Goal: Task Accomplishment & Management: Complete application form

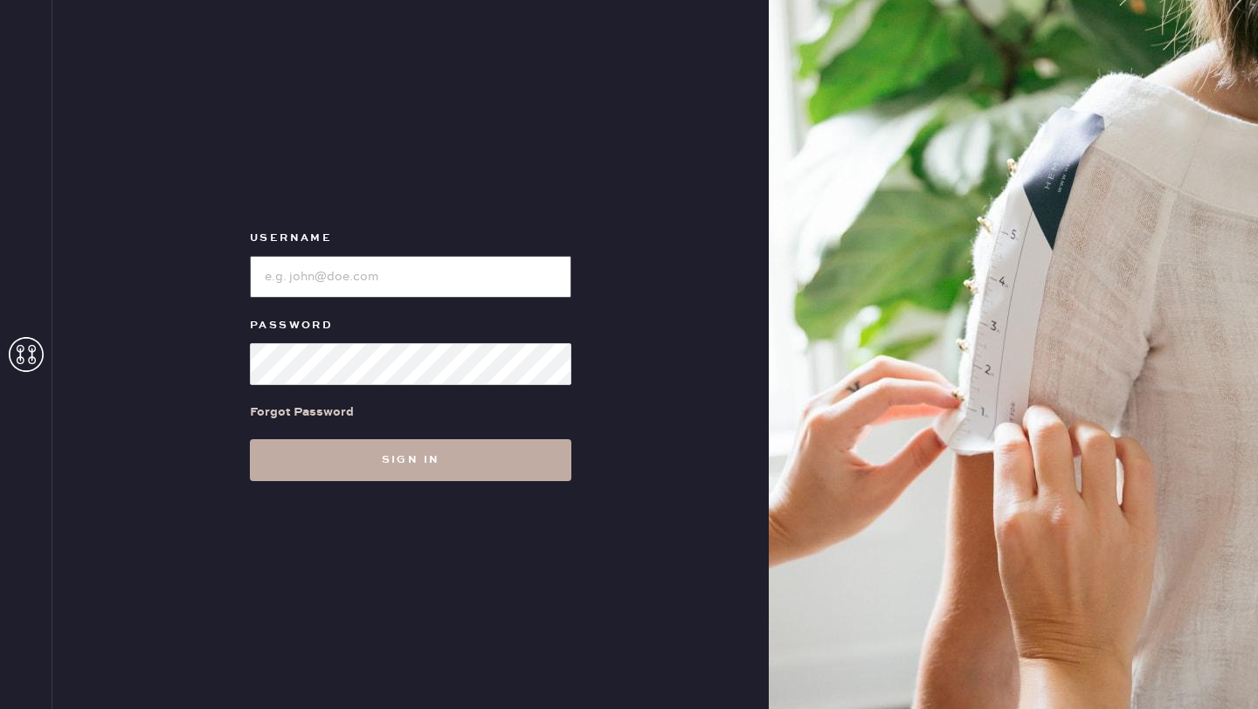
type input "reformationhenderson"
click at [384, 447] on button "Sign in" at bounding box center [411, 460] width 322 height 42
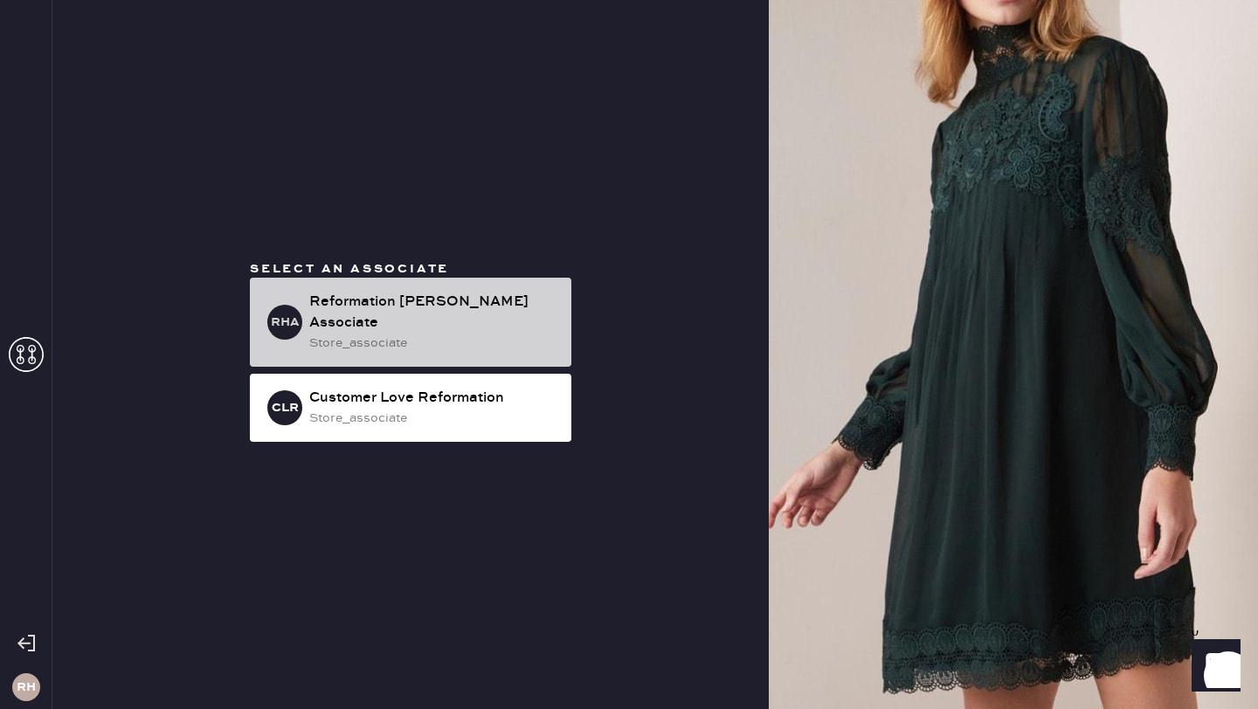
click at [345, 334] on div "store_associate" at bounding box center [433, 343] width 248 height 19
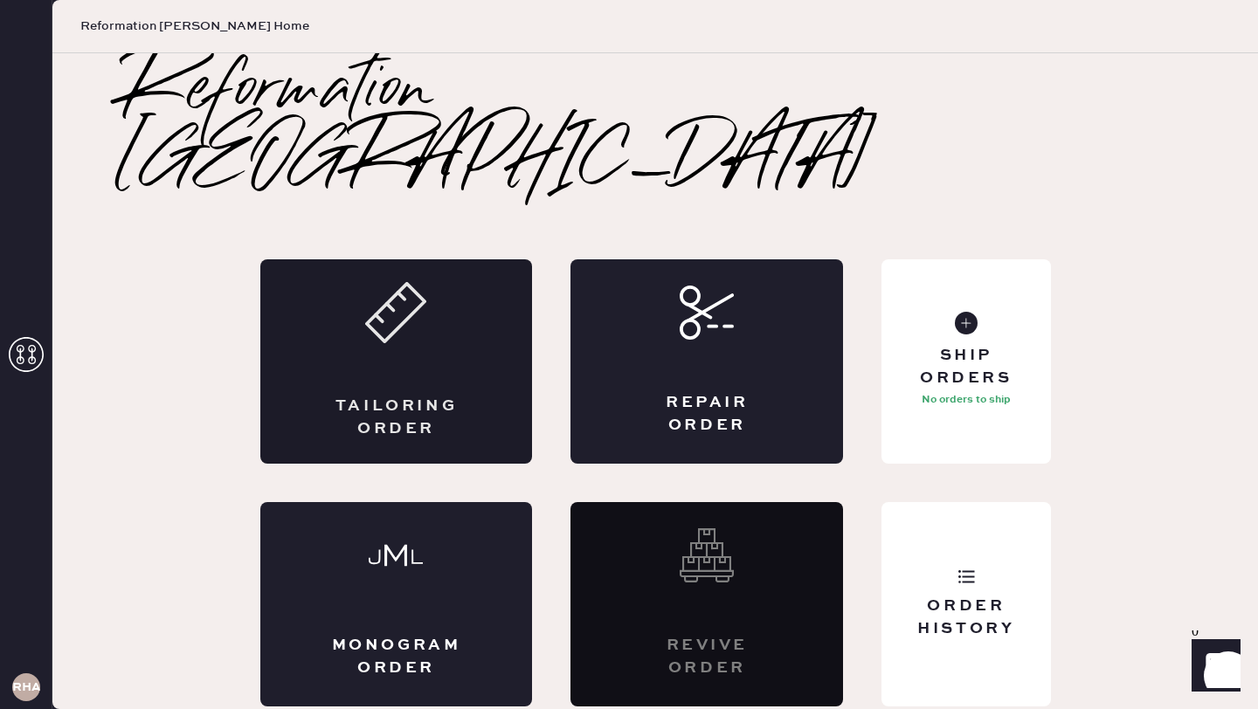
click at [464, 332] on div "Tailoring Order" at bounding box center [396, 361] width 273 height 204
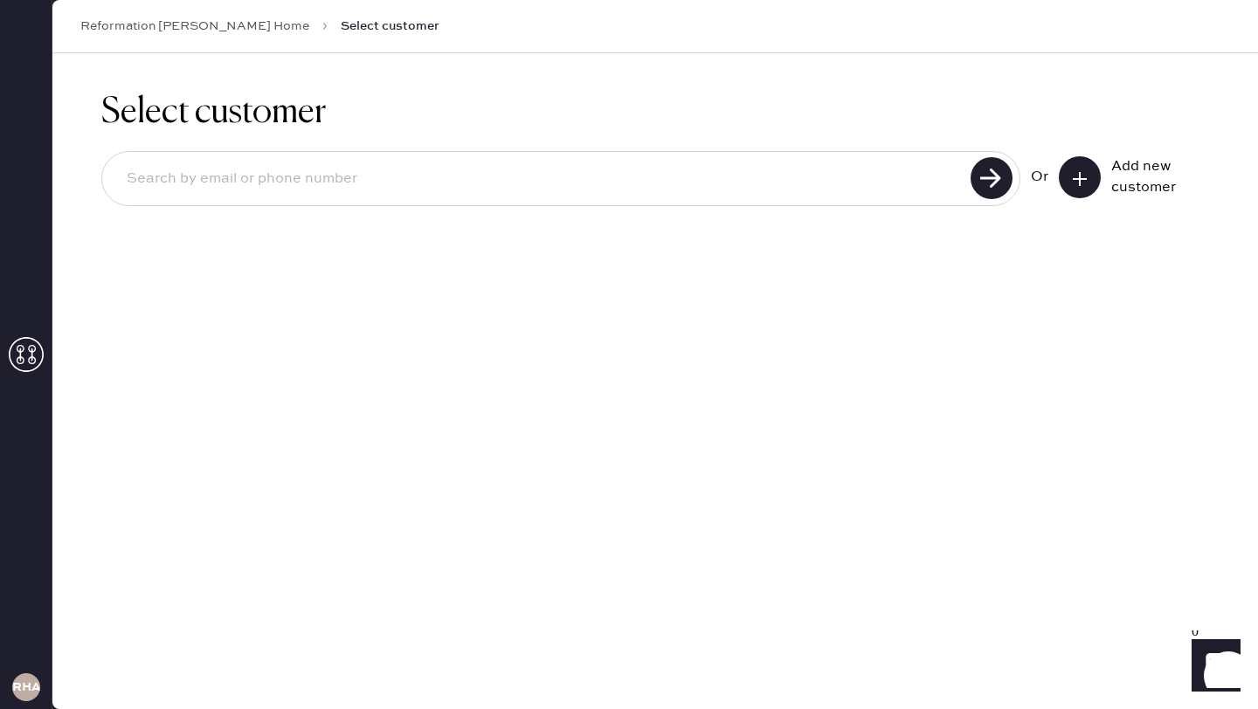
click at [1105, 185] on div "Add new customer" at bounding box center [1134, 177] width 150 height 42
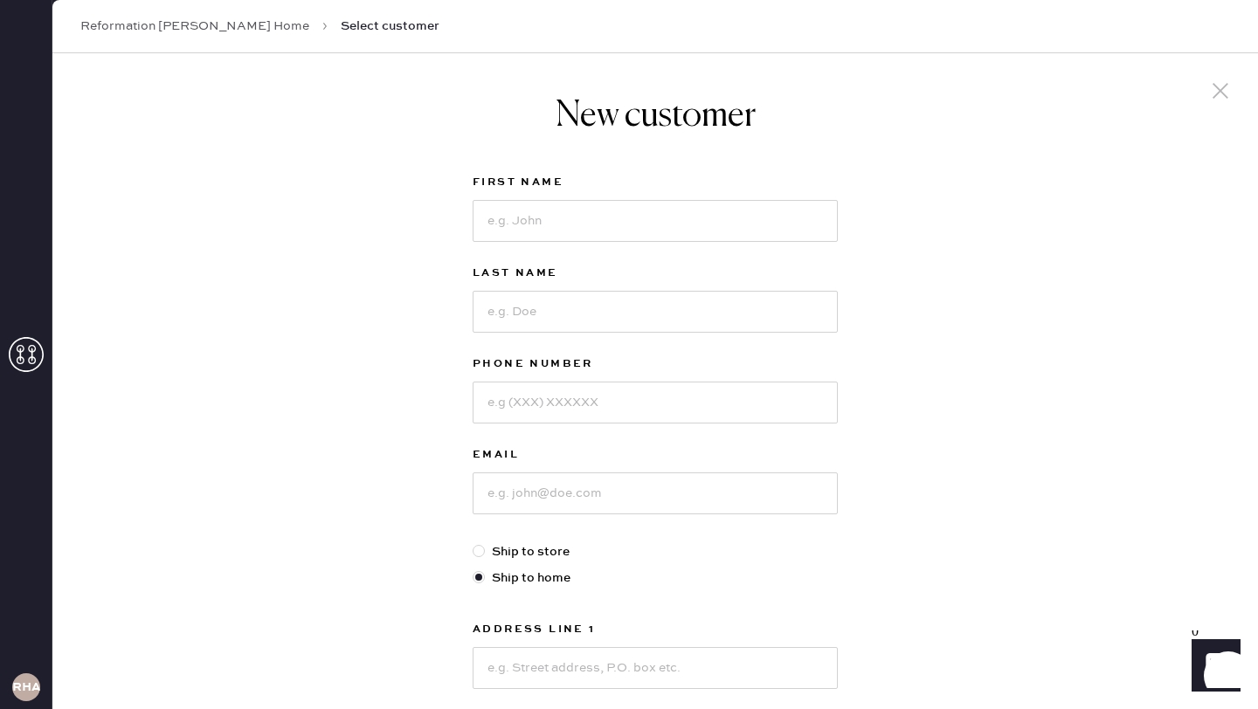
click at [1094, 183] on div "New customer First Name Last Name Phone Number Email Ship to store Ship to home…" at bounding box center [655, 594] width 1206 height 1083
click at [622, 223] on input at bounding box center [655, 221] width 365 height 42
type input "[PERSON_NAME]"
click at [586, 312] on input at bounding box center [655, 312] width 365 height 42
type input "[PERSON_NAME]"
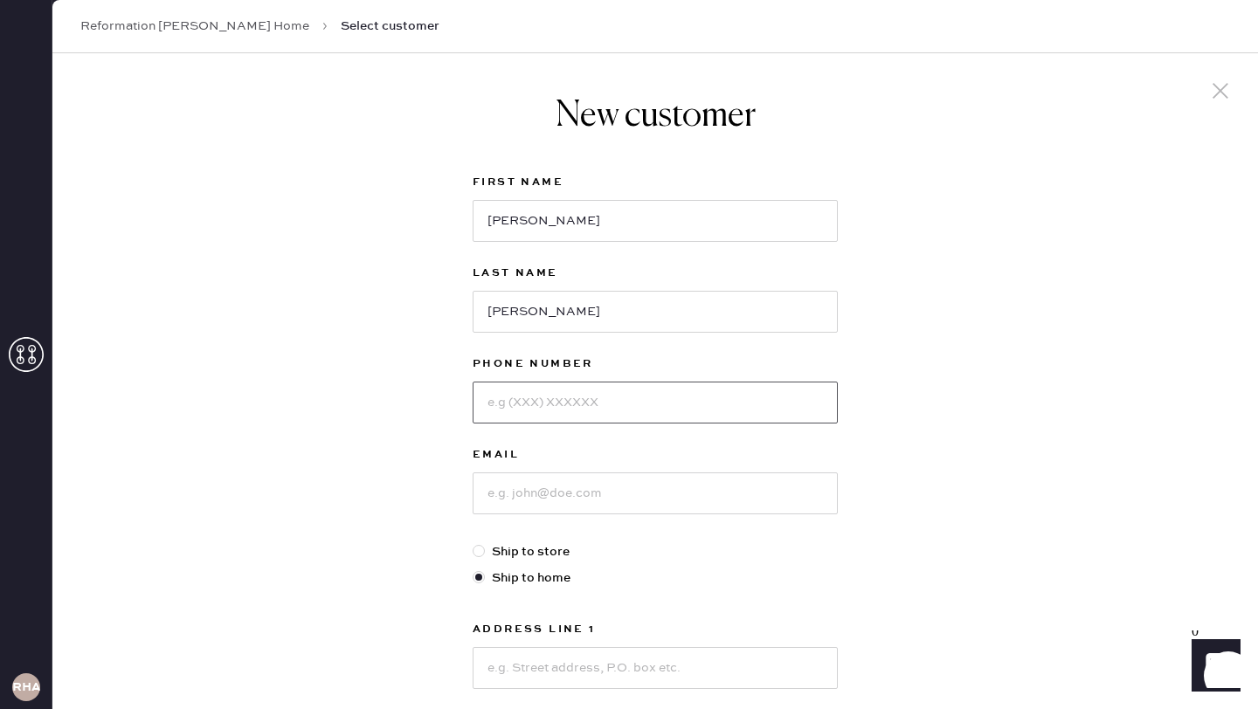
click at [523, 393] on input at bounding box center [655, 403] width 365 height 42
type input "4019320999"
click at [527, 494] on input at bounding box center [655, 494] width 365 height 42
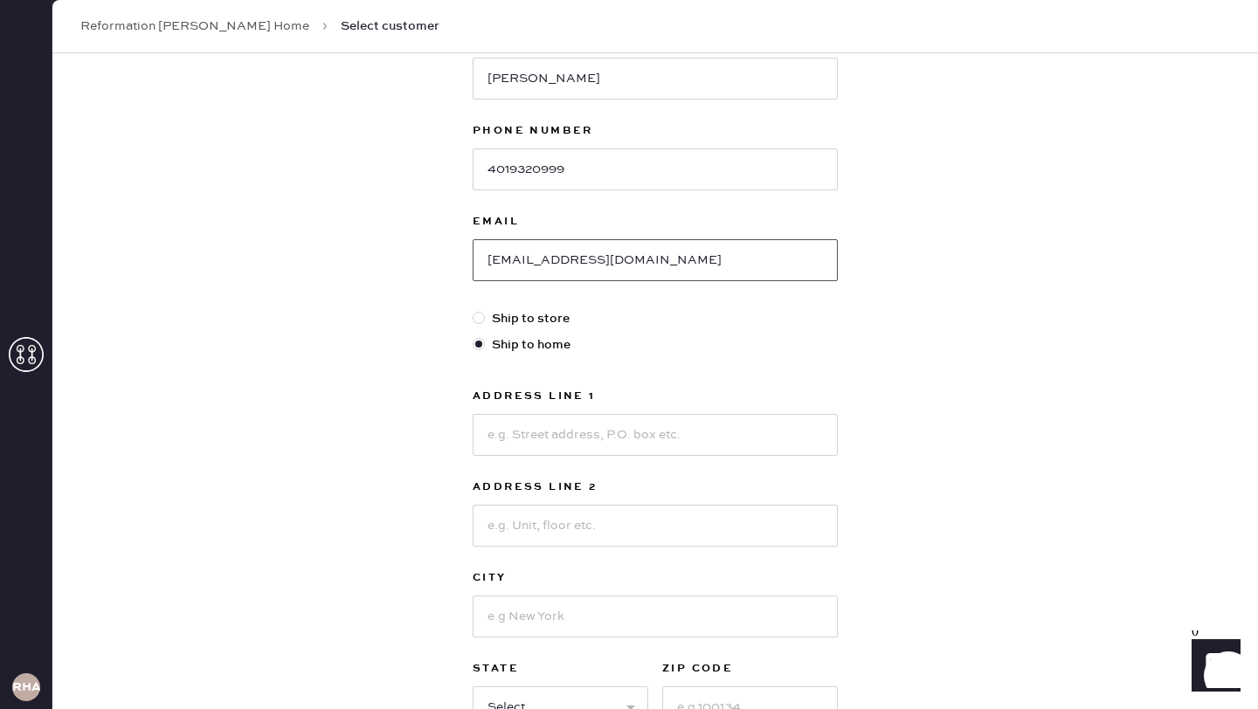
scroll to position [234, 0]
type input "[EMAIL_ADDRESS][DOMAIN_NAME]"
click at [588, 426] on input at bounding box center [655, 434] width 365 height 42
type input "!"
type input "[STREET_ADDRESS]"
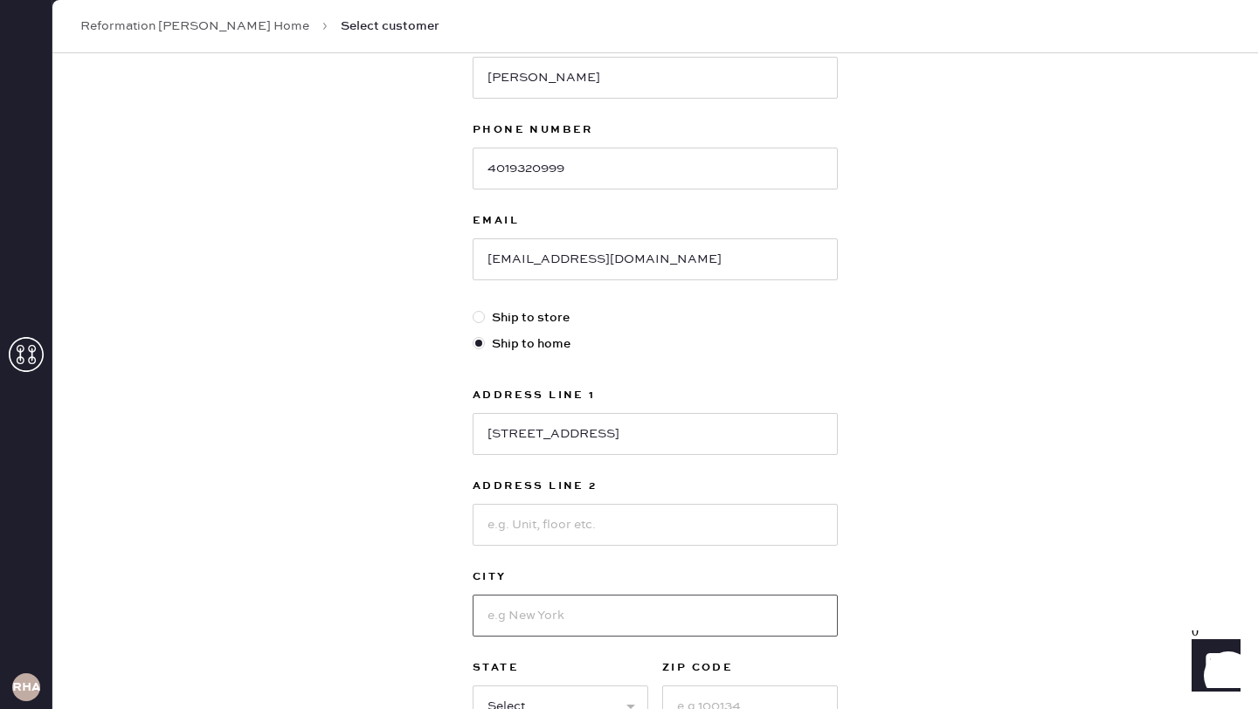
click at [526, 607] on input at bounding box center [655, 616] width 365 height 42
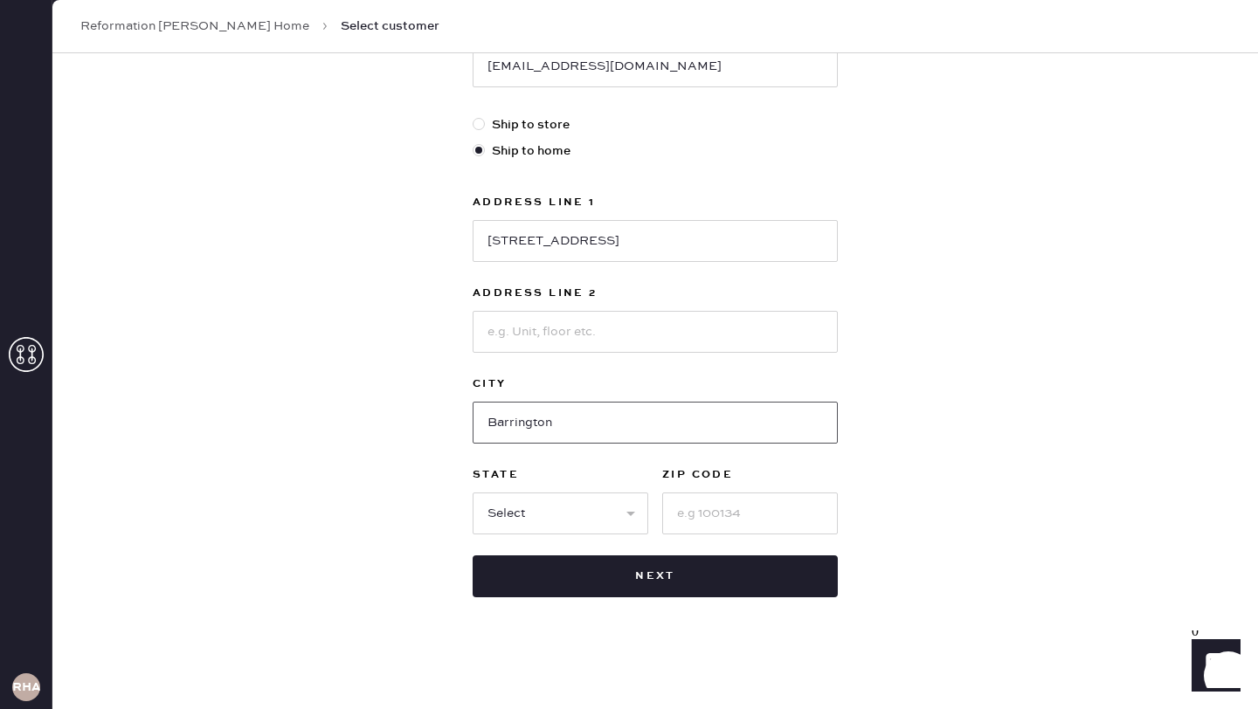
scroll to position [426, 0]
type input "Barrington"
click at [568, 515] on select "Select AK AL AR AZ CA CO CT [GEOGRAPHIC_DATA] DE FL [GEOGRAPHIC_DATA] HI [GEOGR…" at bounding box center [561, 515] width 176 height 42
select select "RI"
click at [473, 494] on select "Select AK AL AR AZ CA CO CT [GEOGRAPHIC_DATA] DE FL [GEOGRAPHIC_DATA] HI [GEOGR…" at bounding box center [561, 515] width 176 height 42
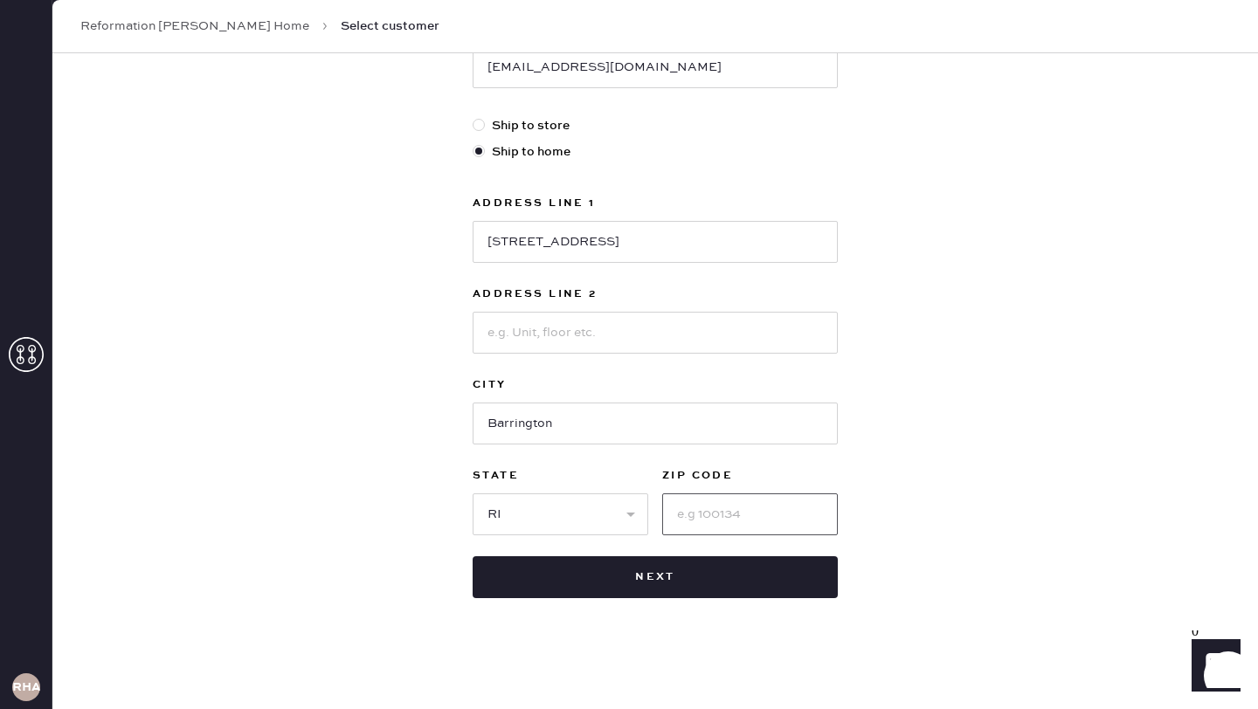
click at [709, 504] on input at bounding box center [750, 515] width 176 height 42
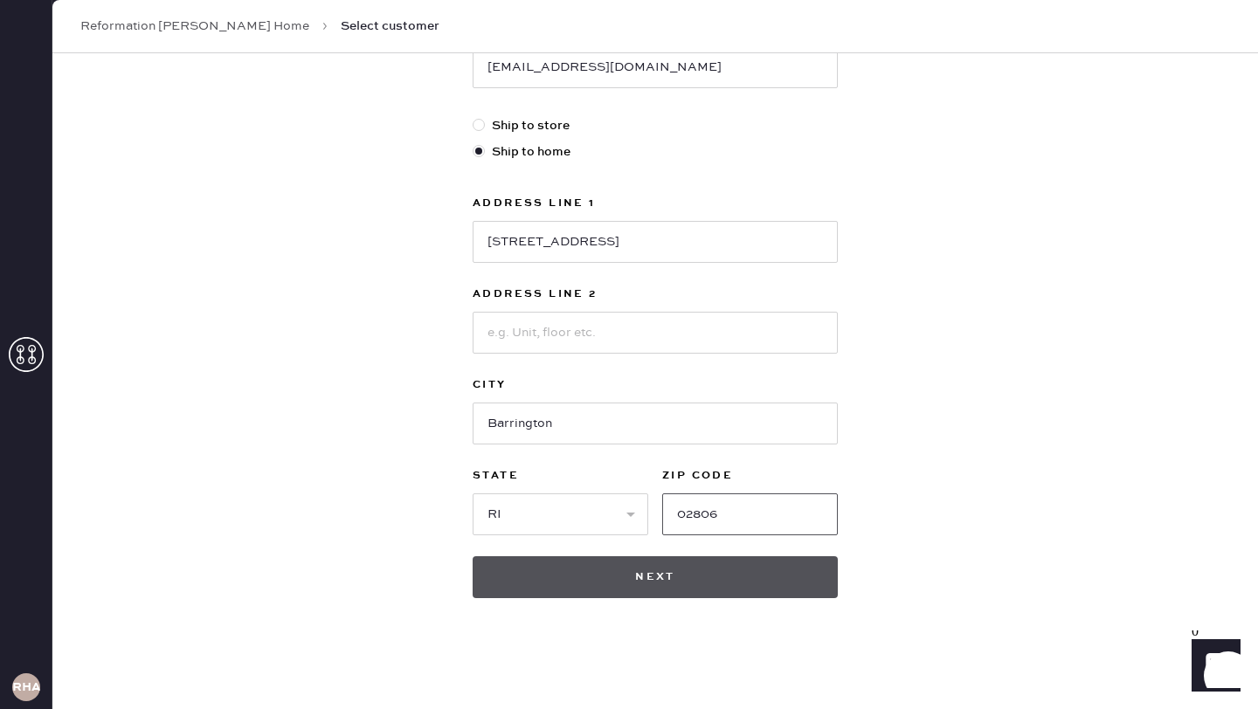
type input "02806"
click at [673, 575] on button "Next" at bounding box center [655, 578] width 365 height 42
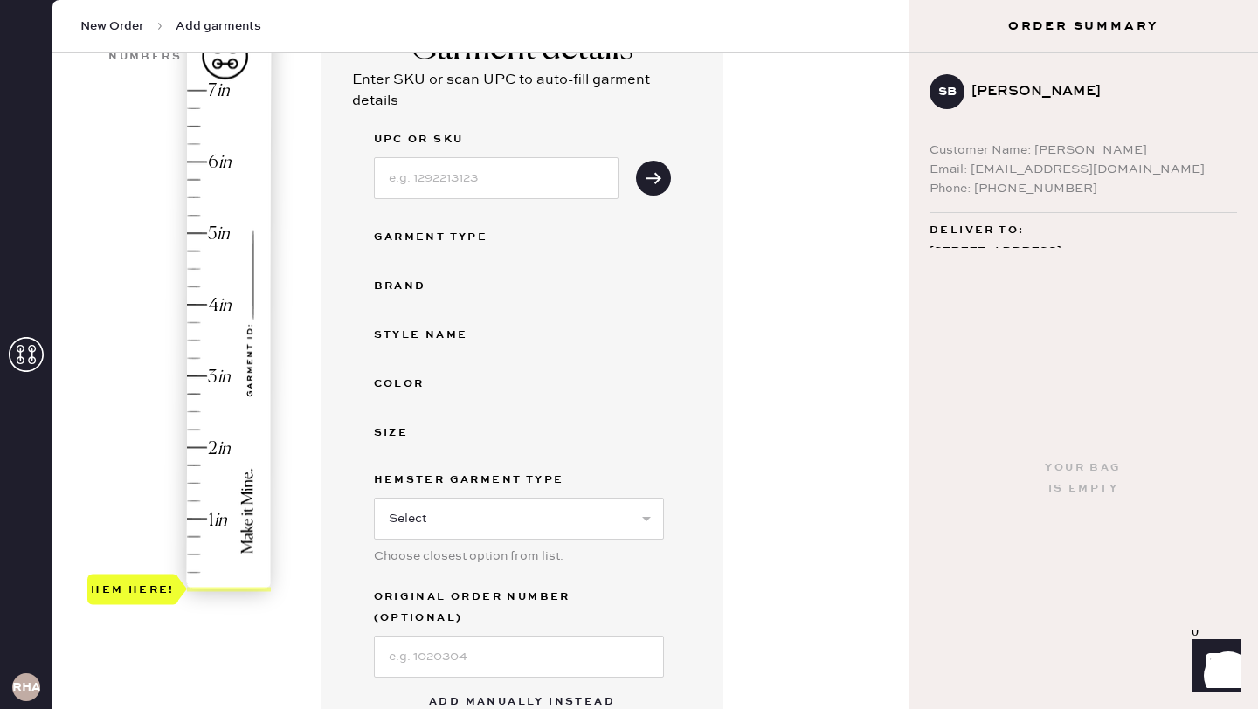
scroll to position [159, 0]
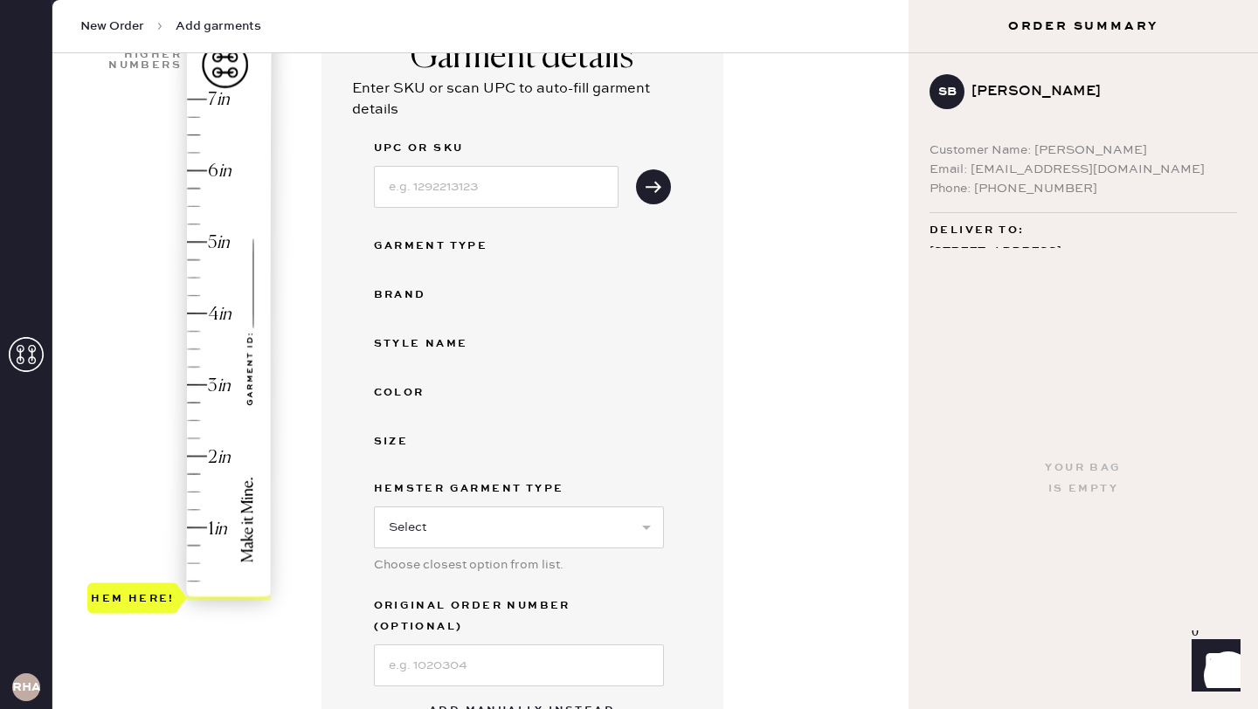
click at [183, 379] on div "Hem here!" at bounding box center [180, 350] width 186 height 516
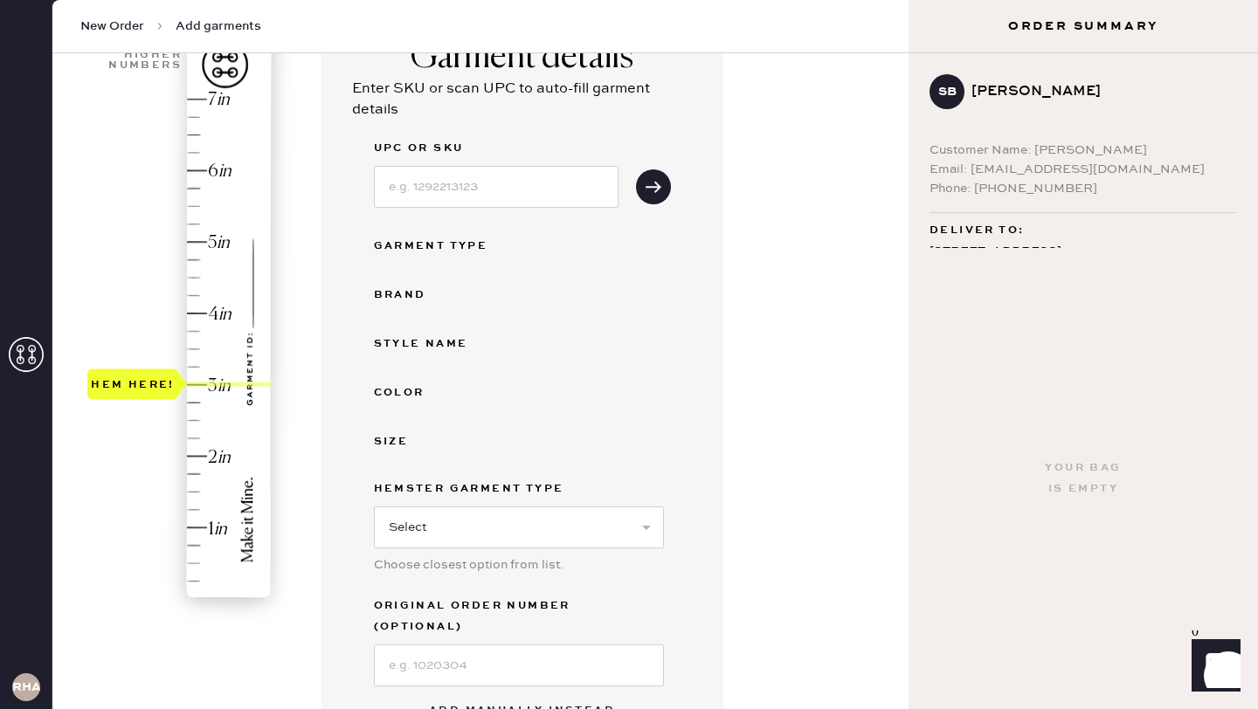
click at [904, 397] on div "Select pattern 1 in 2 in 3 in 4 in 5 in 6 in 7 in Show higher numbers Show lowe…" at bounding box center [480, 450] width 856 height 1028
click at [765, 387] on div "Garment details Enter SKU or scan UPC to auto-fill garment details UPC or SKU G…" at bounding box center [609, 468] width 574 height 907
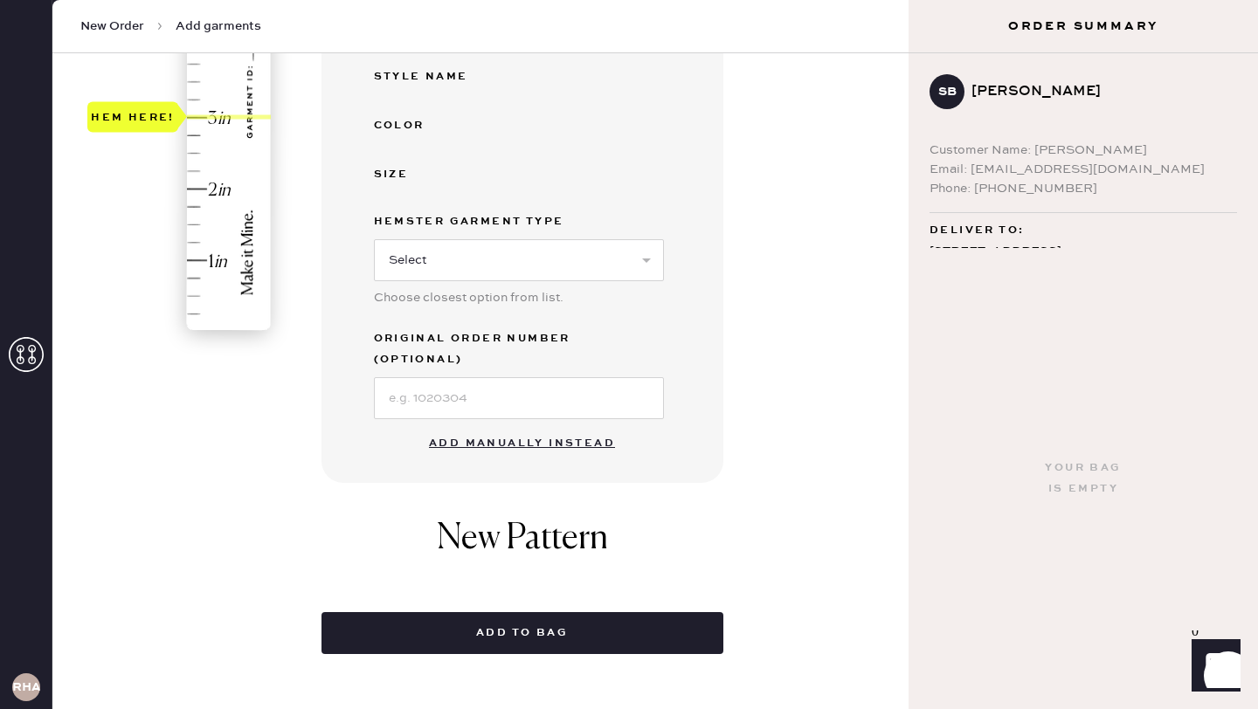
scroll to position [439, 0]
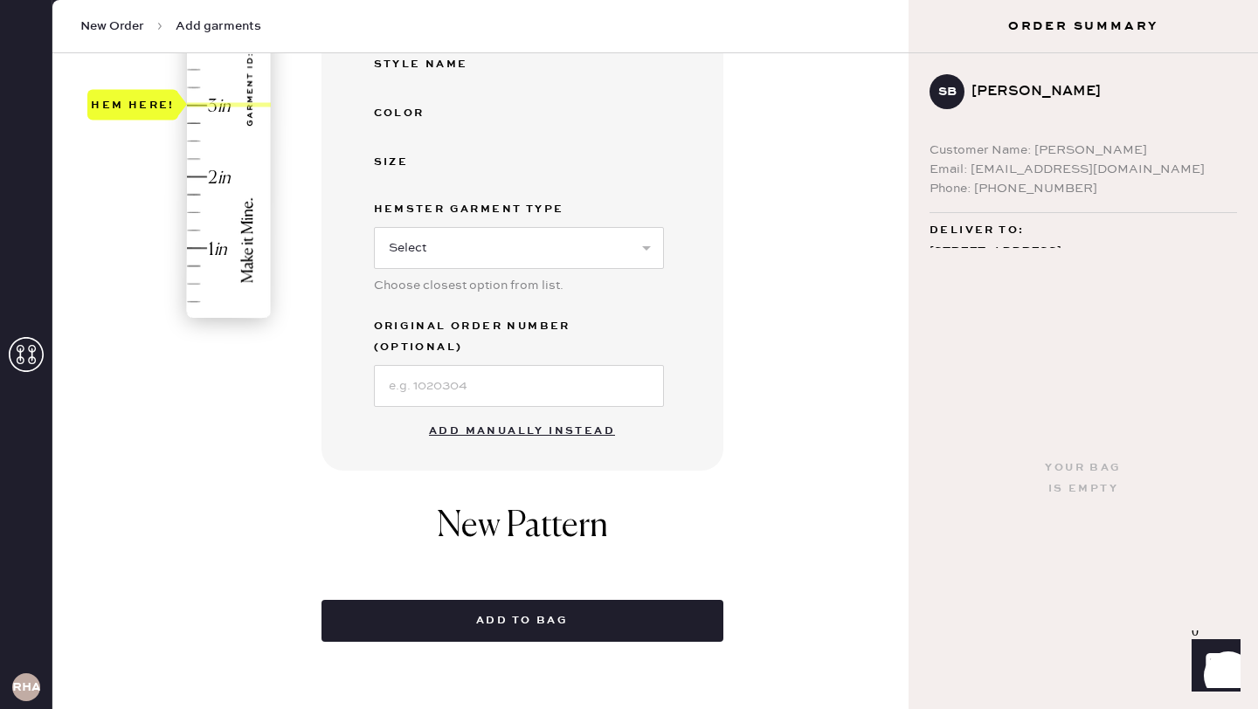
click at [588, 414] on button "Add manually instead" at bounding box center [522, 431] width 207 height 35
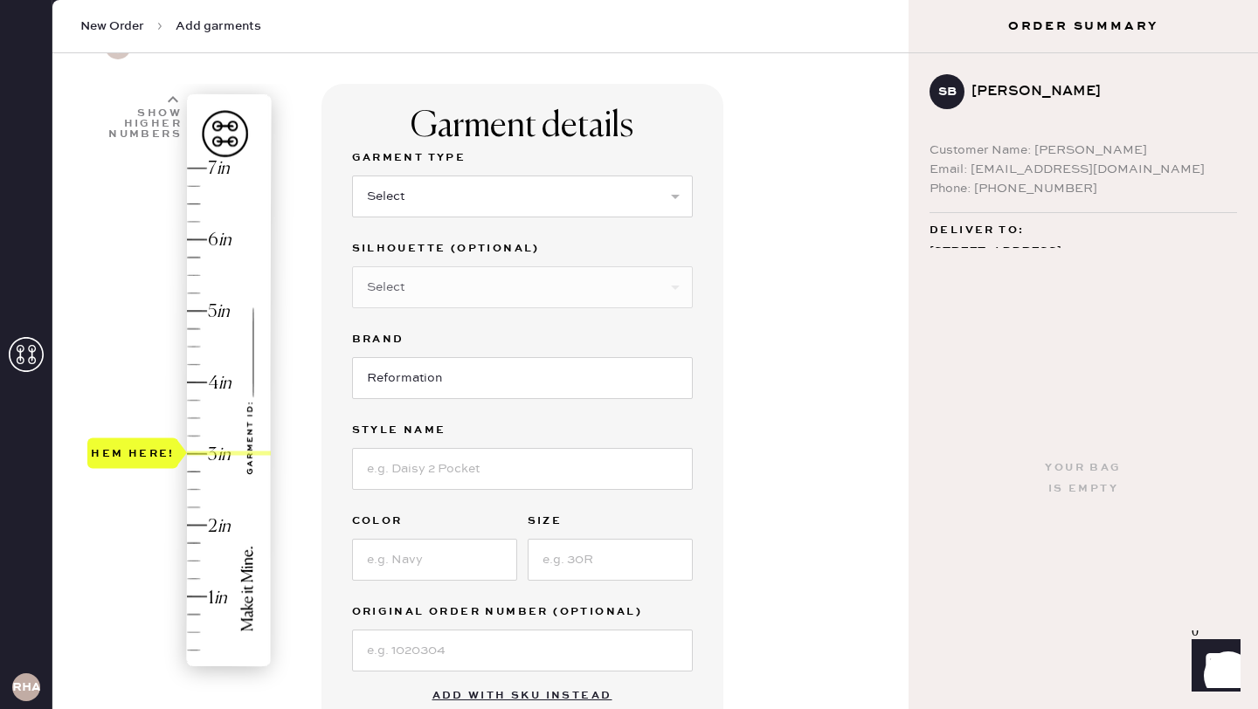
scroll to position [89, 0]
drag, startPoint x: 428, startPoint y: 225, endPoint x: 428, endPoint y: 197, distance: 28.0
click at [428, 225] on div "Garment Type Select Basic Skirt Jeans Leggings Pants Shorts Basic Sleeved Dress…" at bounding box center [522, 194] width 341 height 91
click at [428, 197] on select "Select Basic Skirt Jeans Leggings Pants Shorts Basic Sleeved Dress Basic Sleeve…" at bounding box center [522, 197] width 341 height 42
select select "2"
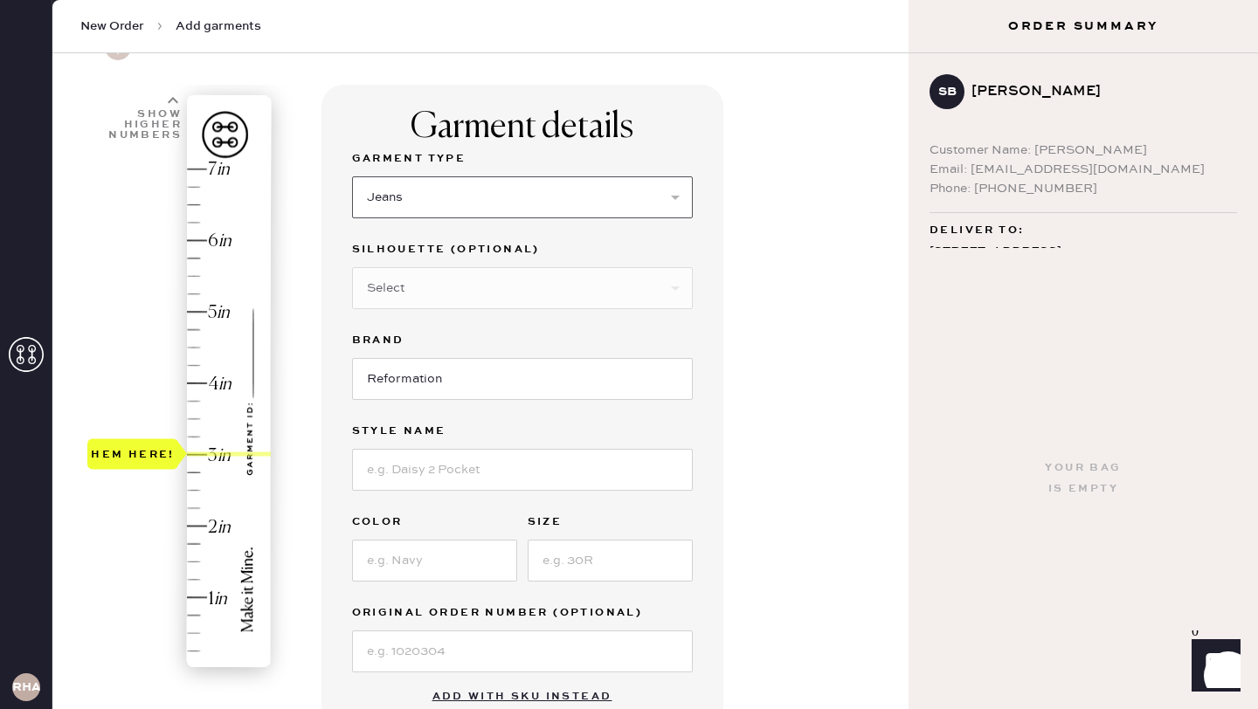
click at [352, 176] on select "Select Basic Skirt Jeans Leggings Pants Shorts Basic Sleeved Dress Basic Sleeve…" at bounding box center [522, 197] width 341 height 42
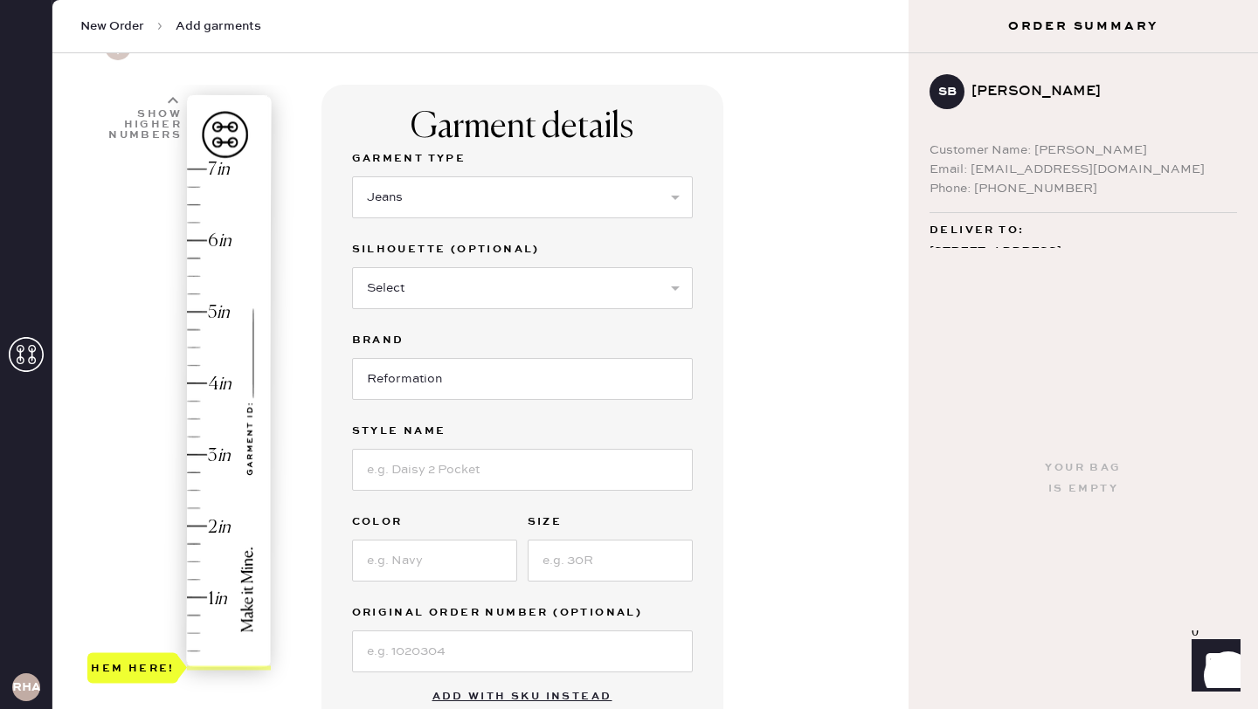
type input "3"
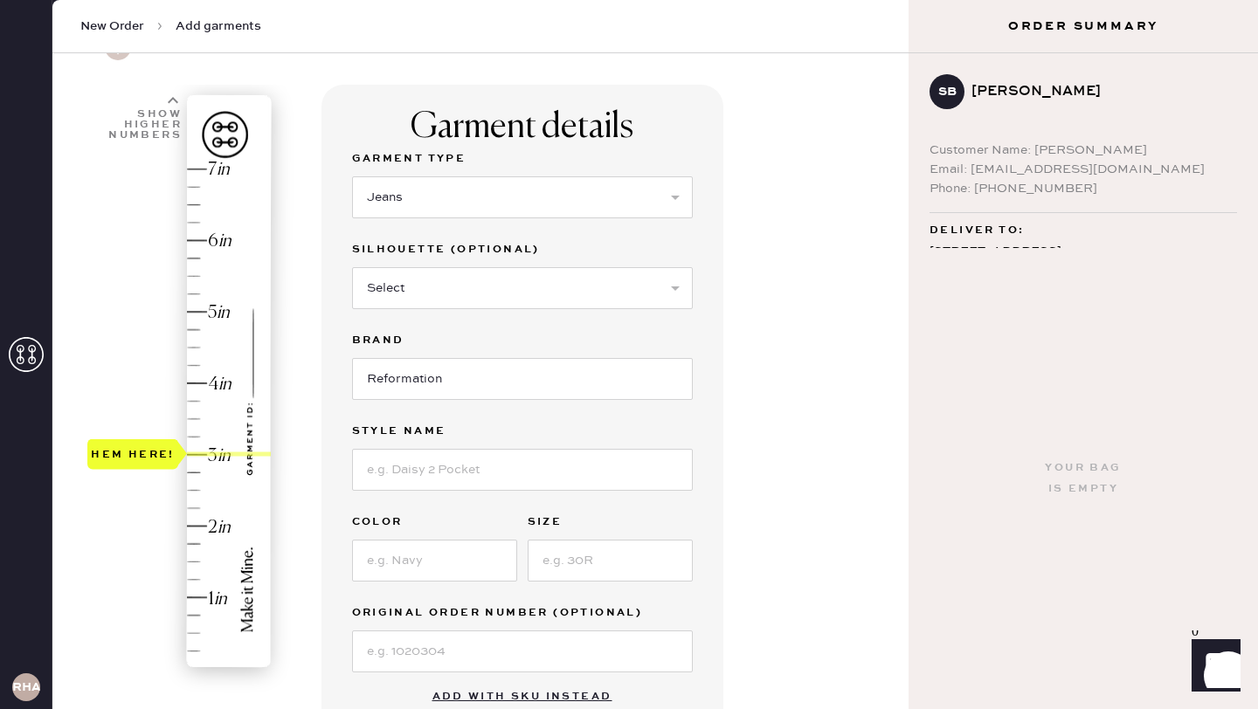
click at [219, 453] on div "Hem here!" at bounding box center [180, 420] width 186 height 516
click at [370, 271] on select "Select Shorts Cropped Flare Boot Cut Straight Skinny Other" at bounding box center [522, 288] width 341 height 42
select select "other"
click at [352, 267] on select "Select Shorts Cropped Flare Boot Cut Straight Skinny Other" at bounding box center [522, 288] width 341 height 42
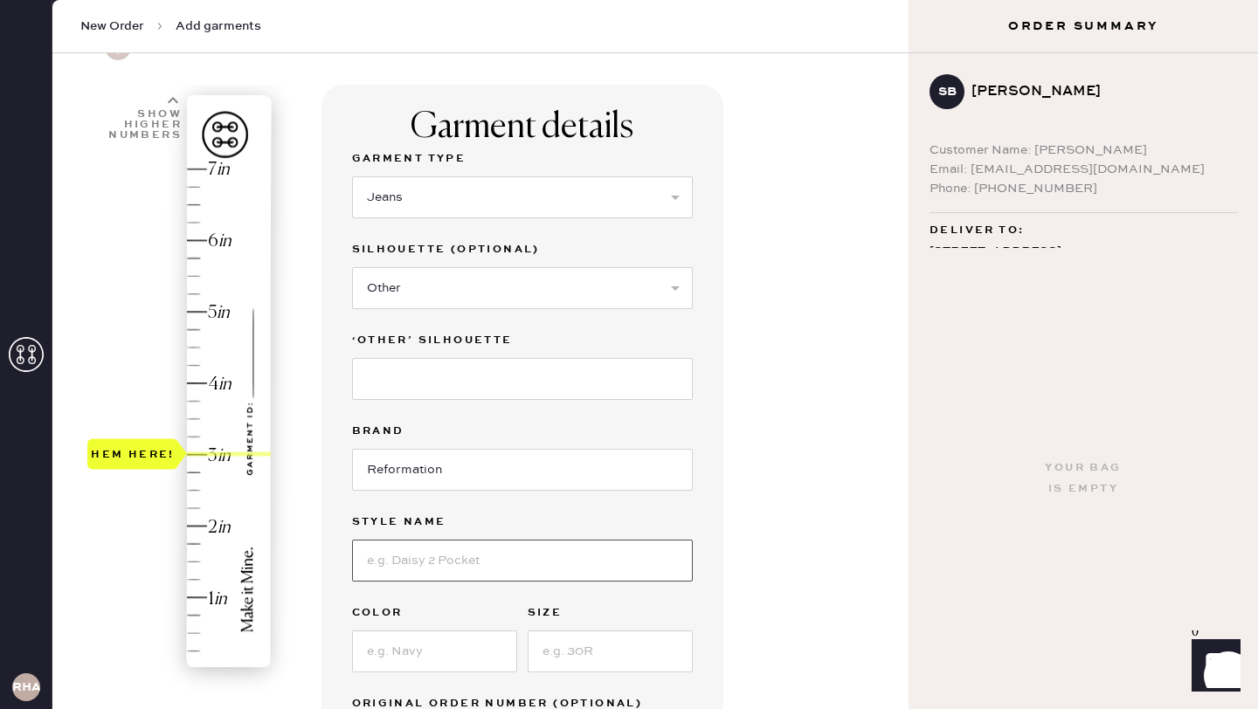
click at [419, 564] on input at bounding box center [522, 561] width 341 height 42
type input "[PERSON_NAME] rise"
click at [439, 653] on input at bounding box center [434, 652] width 165 height 42
type input "black"
click at [571, 672] on input at bounding box center [610, 652] width 165 height 42
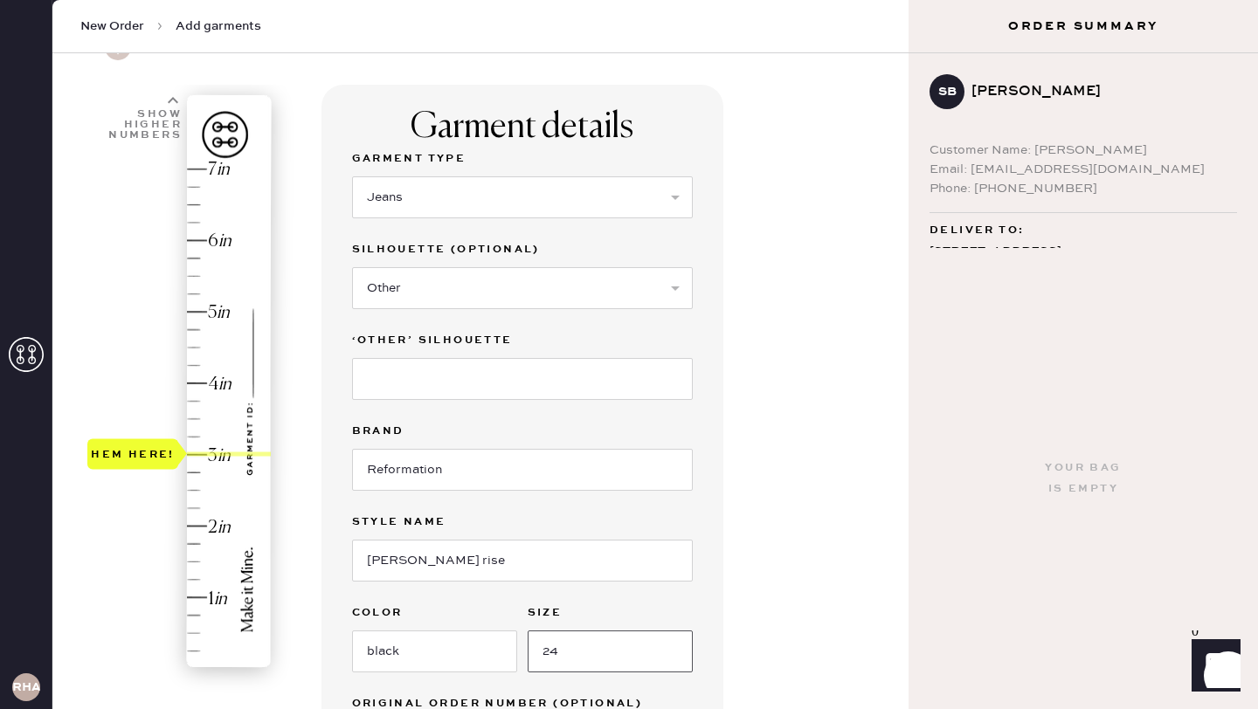
type input "24"
click at [823, 585] on div "Garment details Garment Type Select Basic Skirt Jeans Leggings Pants Shorts Bas…" at bounding box center [609, 626] width 574 height 1083
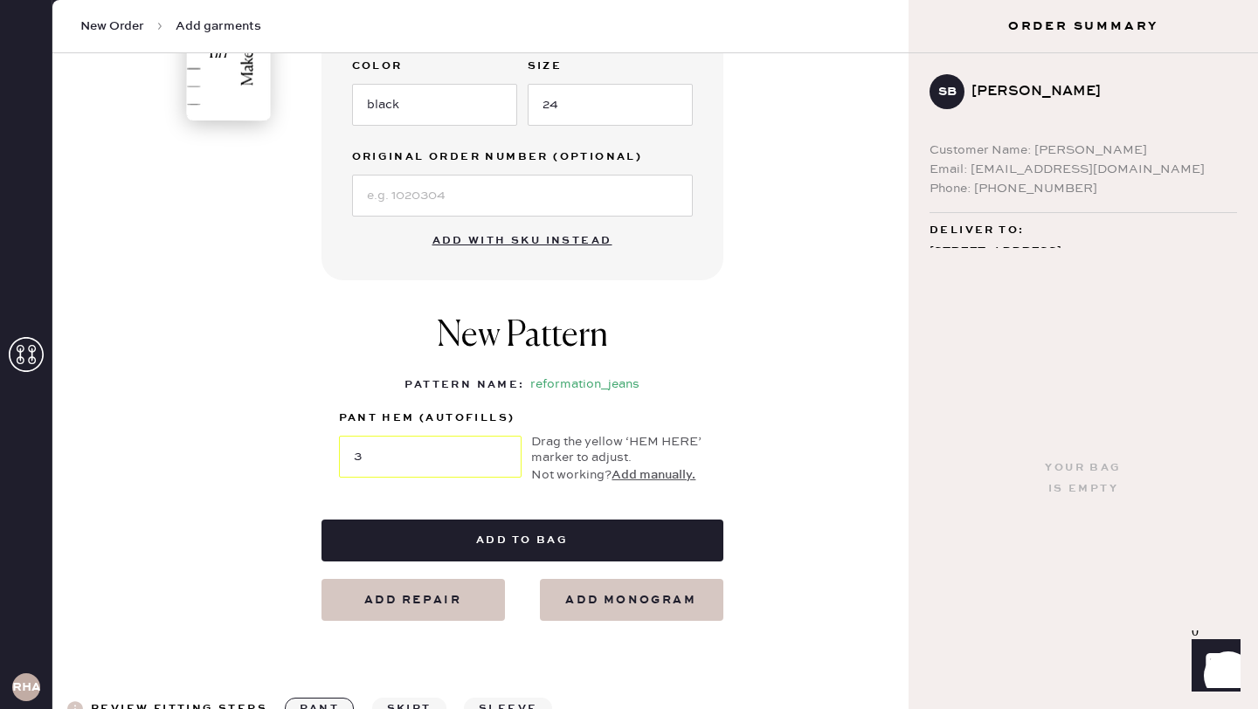
scroll to position [648, 0]
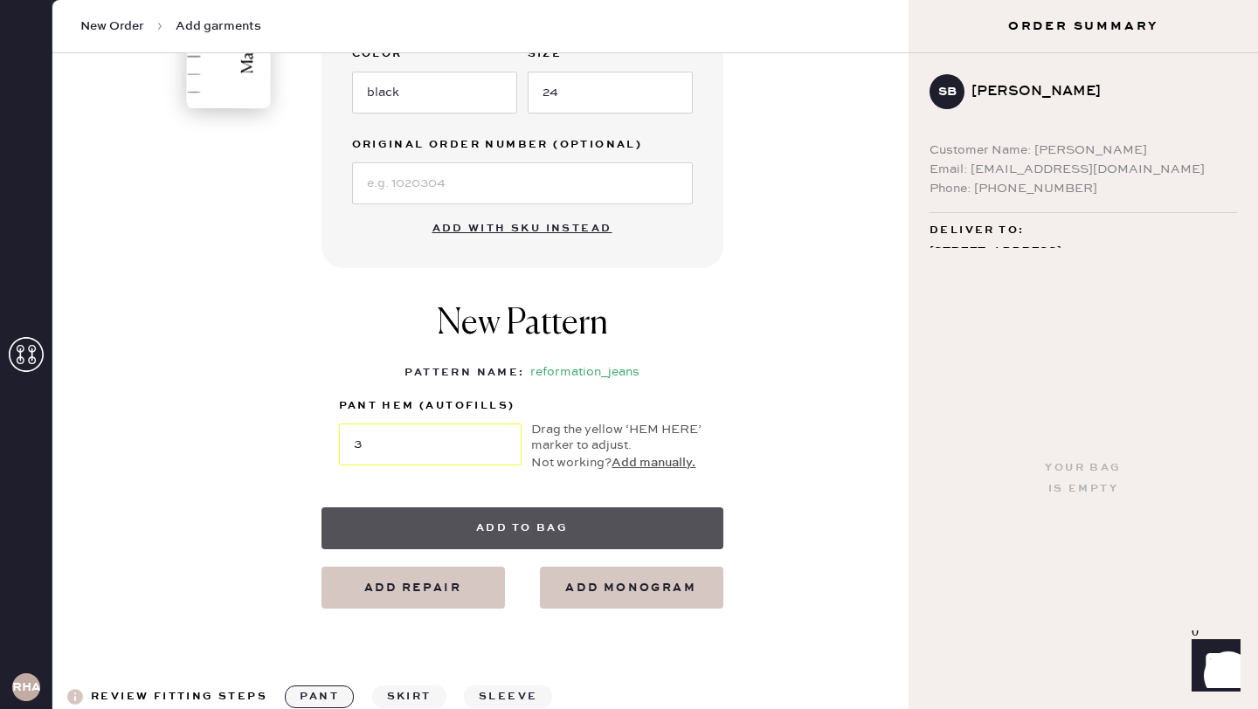
click at [585, 523] on button "Add to bag" at bounding box center [523, 529] width 402 height 42
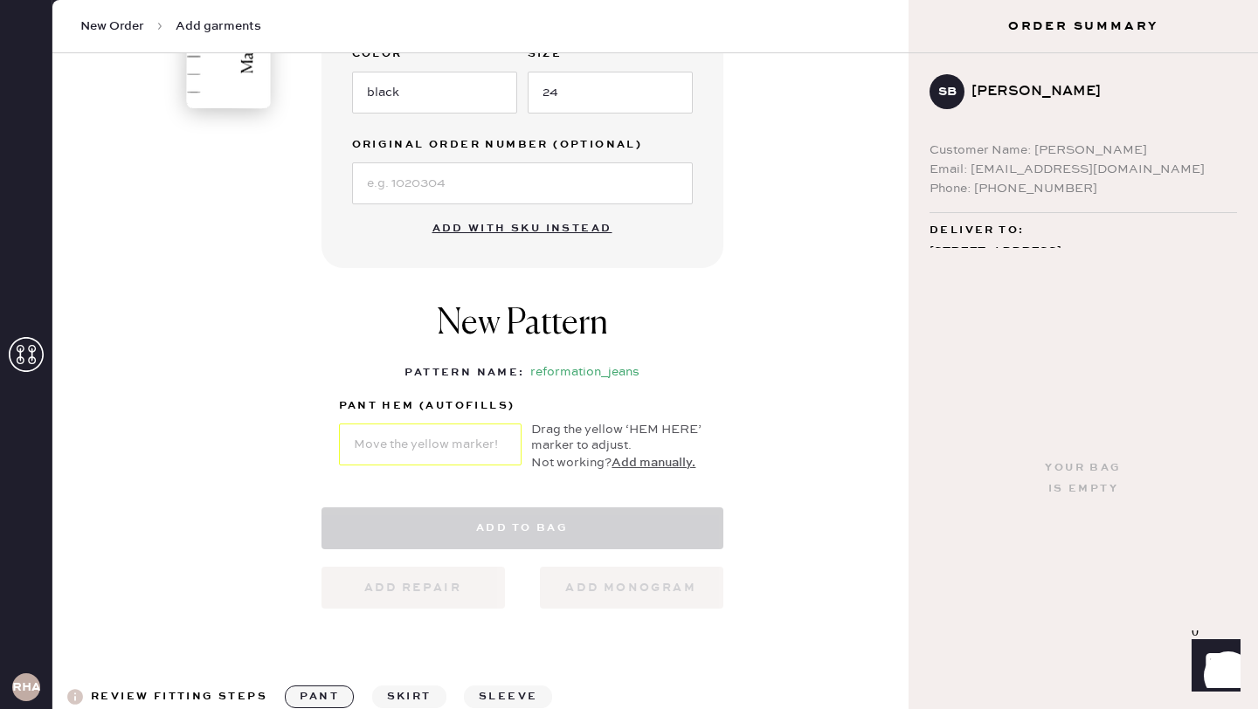
select select "2"
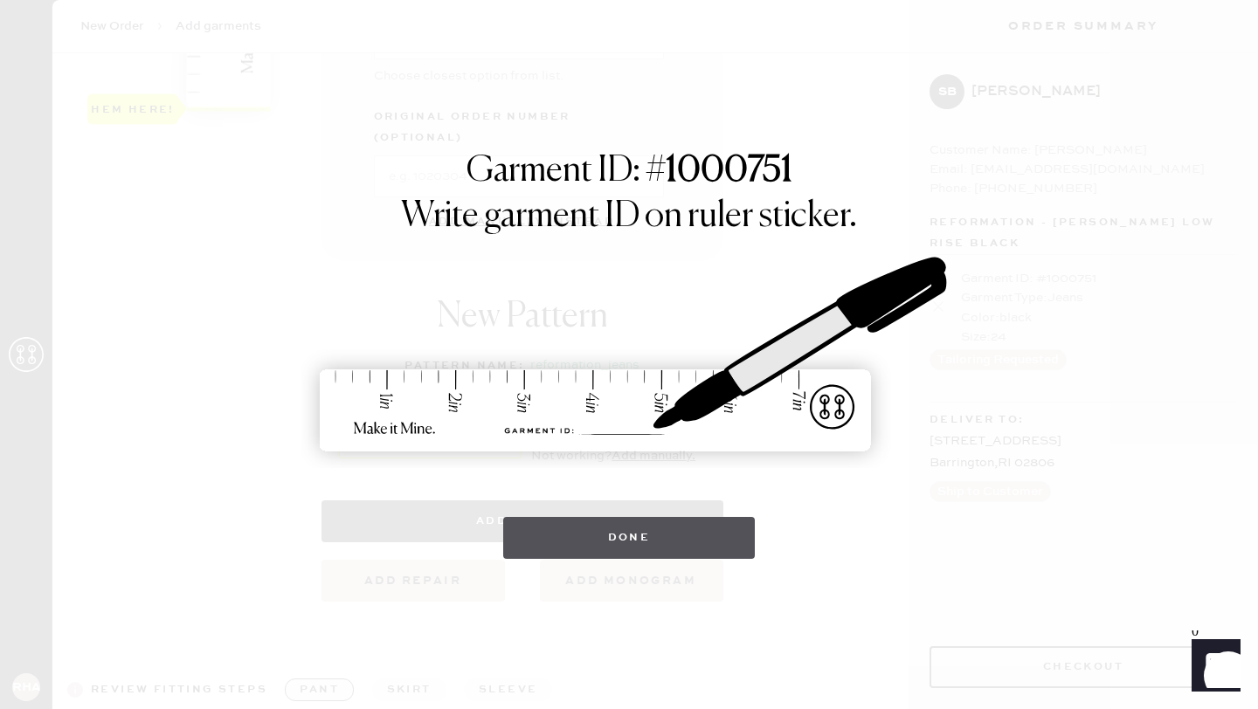
click at [658, 536] on button "Done" at bounding box center [629, 538] width 253 height 42
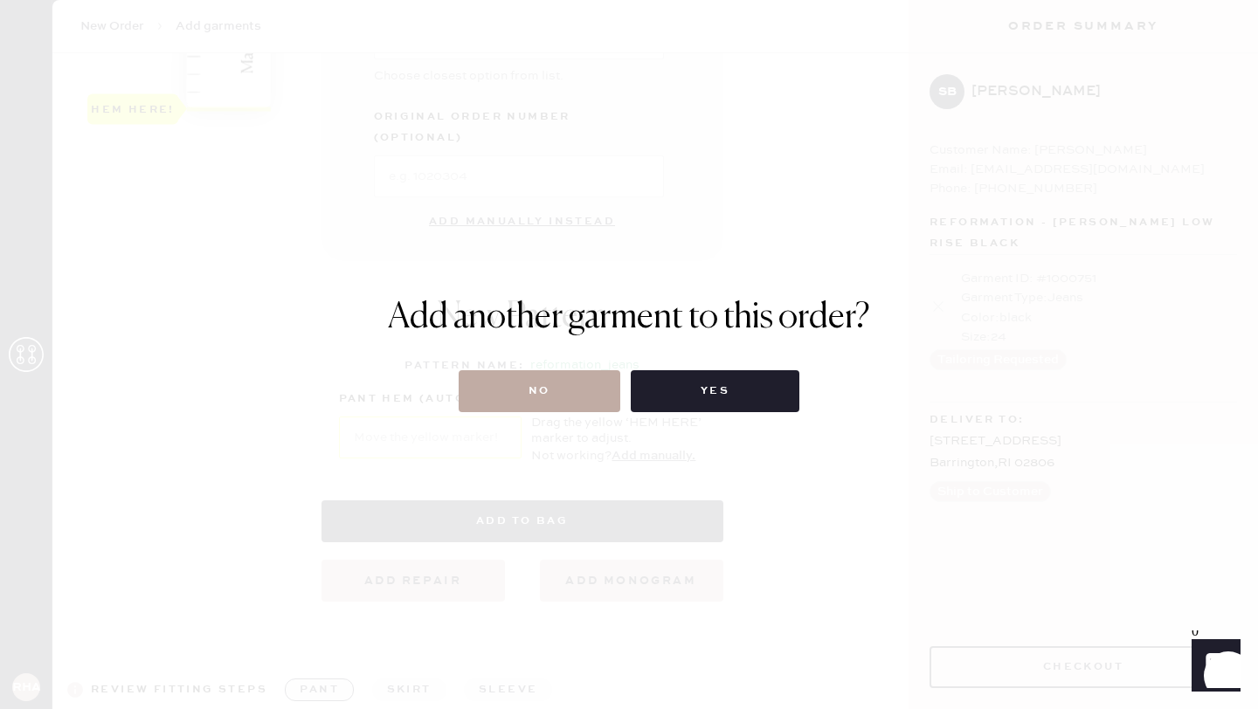
click at [538, 405] on button "No" at bounding box center [540, 391] width 162 height 42
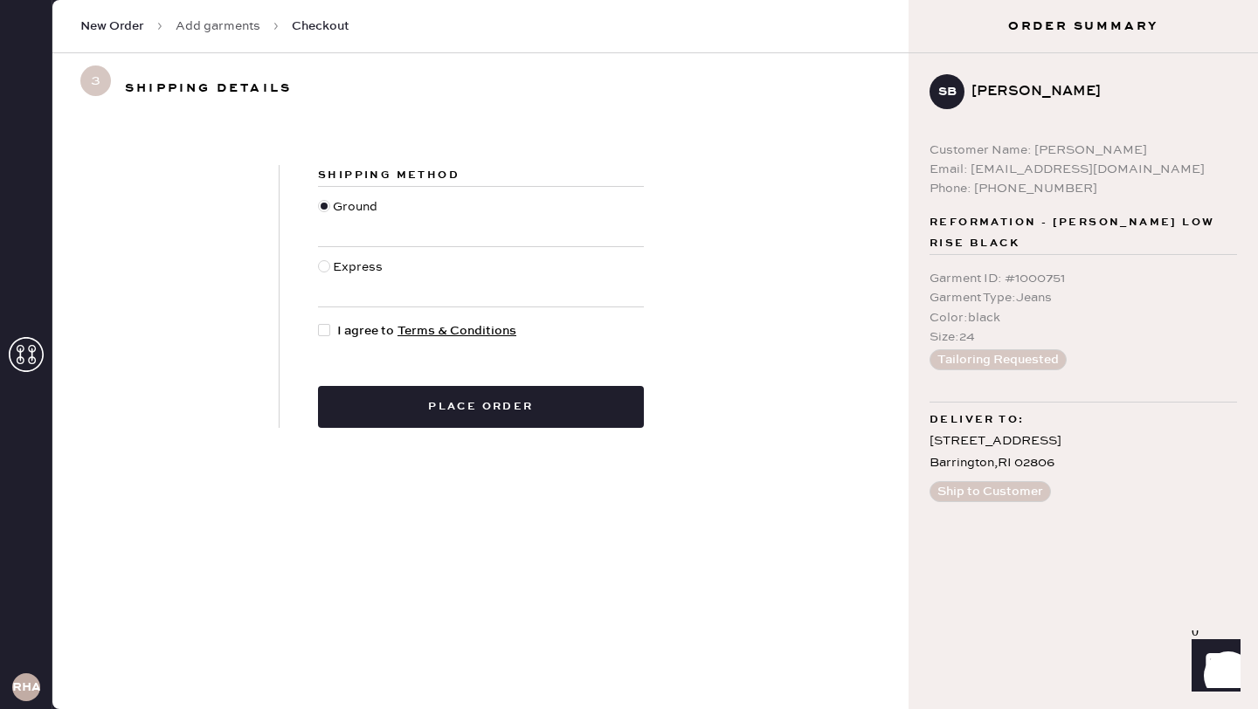
click at [355, 329] on span "I agree to Terms & Conditions" at bounding box center [426, 331] width 179 height 19
click at [319, 322] on input "I agree to Terms & Conditions" at bounding box center [318, 322] width 1 height 1
checkbox input "true"
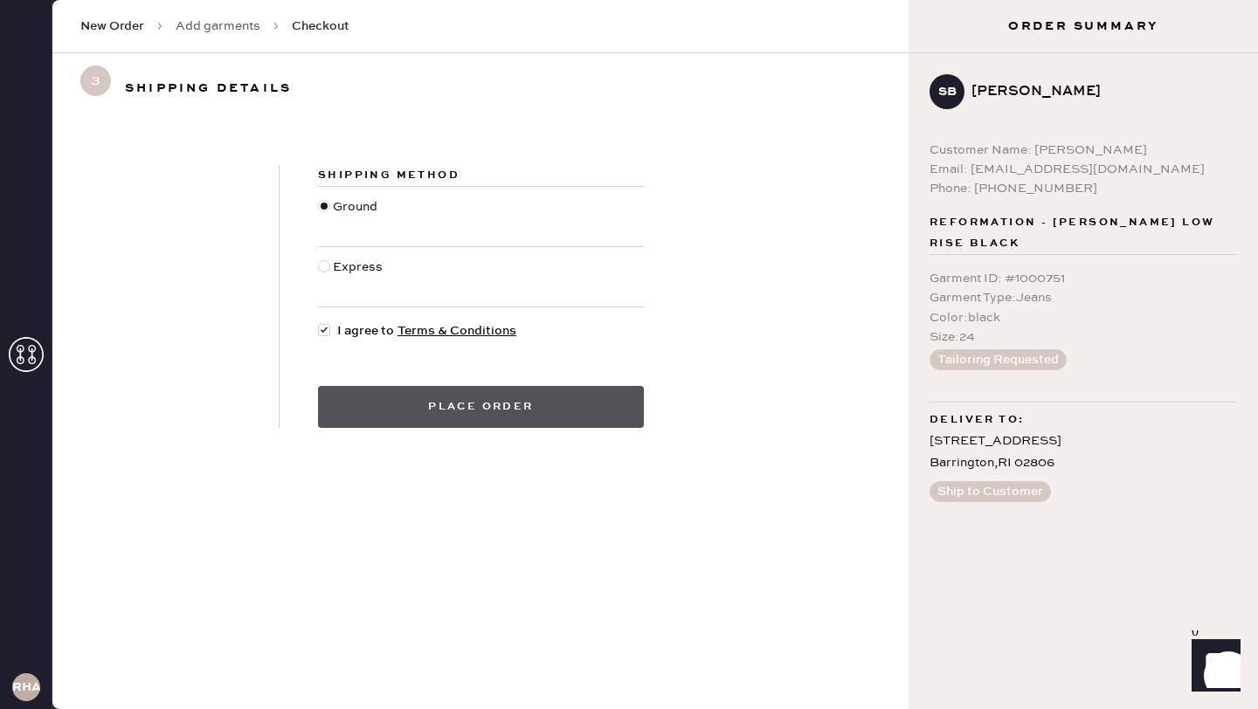
click at [412, 419] on button "Place order" at bounding box center [481, 407] width 326 height 42
